Goal: Task Accomplishment & Management: Use online tool/utility

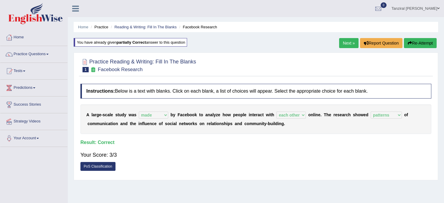
select select "made"
select select "each other"
select select "patterns"
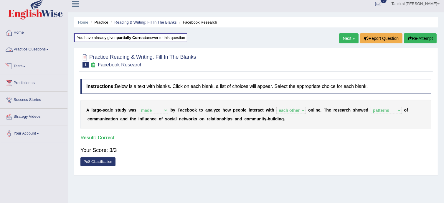
click at [34, 47] on link "Practice Questions" at bounding box center [33, 48] width 67 height 15
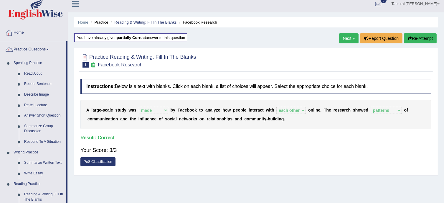
click at [37, 50] on link "Practice Questions" at bounding box center [33, 48] width 66 height 15
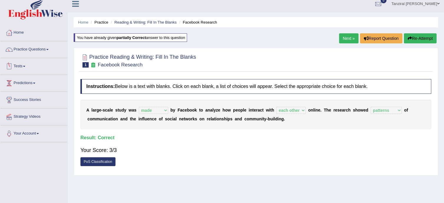
click at [23, 64] on link "Tests" at bounding box center [33, 65] width 67 height 15
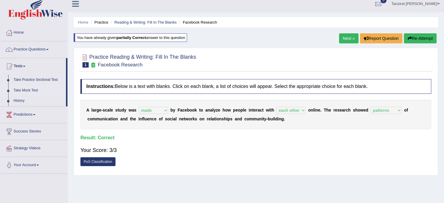
click at [35, 89] on link "Take Mock Test" at bounding box center [38, 90] width 55 height 11
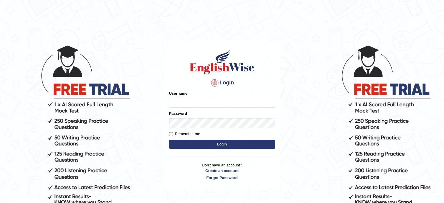
type input "Tanziral"
click at [219, 144] on button "Login" at bounding box center [222, 144] width 106 height 9
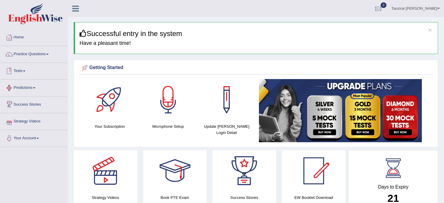
click at [17, 74] on link "Tests" at bounding box center [33, 70] width 67 height 15
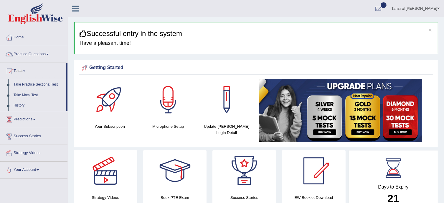
click at [29, 83] on link "Take Practice Sectional Test" at bounding box center [38, 84] width 55 height 11
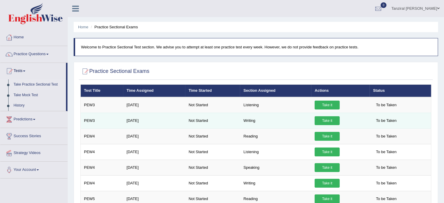
click at [325, 119] on link "Take it" at bounding box center [326, 120] width 25 height 9
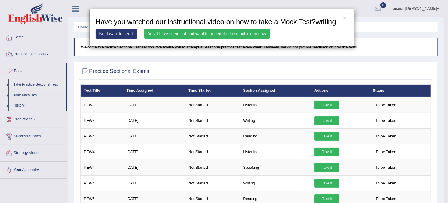
click at [211, 36] on link "Yes, I have seen that and want to undertake the mock exam now" at bounding box center [207, 34] width 126 height 10
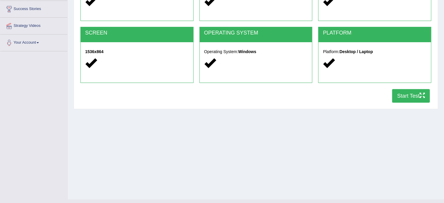
scroll to position [107, 0]
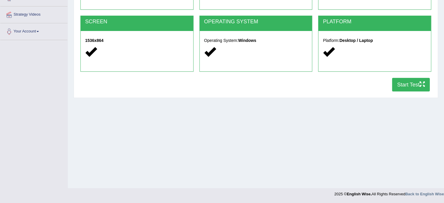
click at [396, 84] on button "Start Test" at bounding box center [411, 85] width 38 height 14
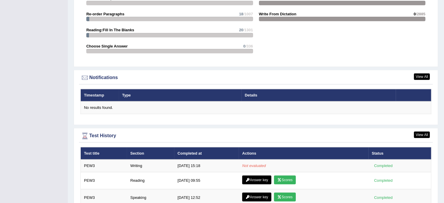
scroll to position [651, 0]
